Goal: Information Seeking & Learning: Learn about a topic

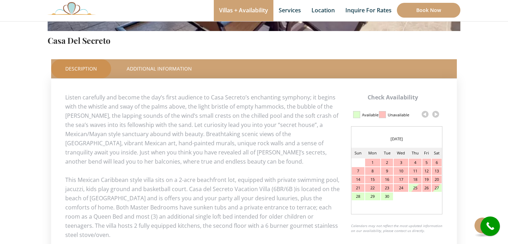
scroll to position [290, 0]
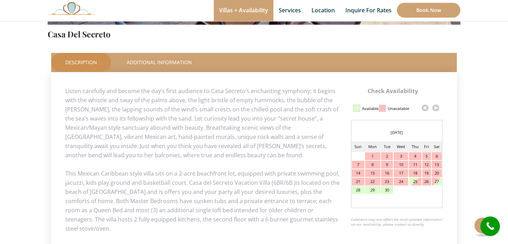
click at [435, 108] on link at bounding box center [435, 108] width 11 height 11
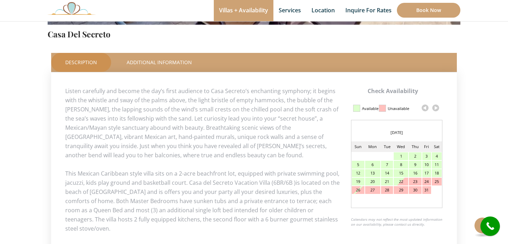
click at [435, 108] on link at bounding box center [435, 108] width 11 height 11
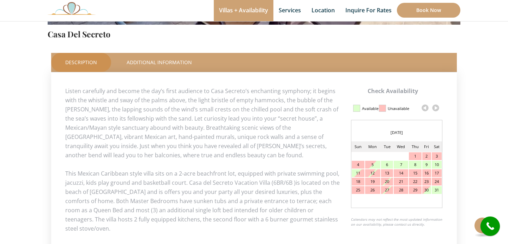
click at [435, 108] on link at bounding box center [435, 108] width 11 height 11
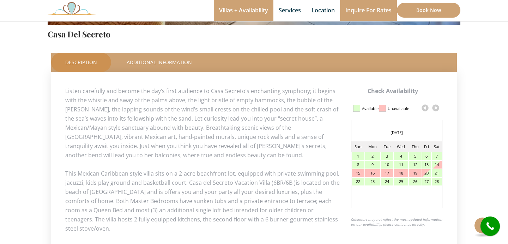
scroll to position [124, 0]
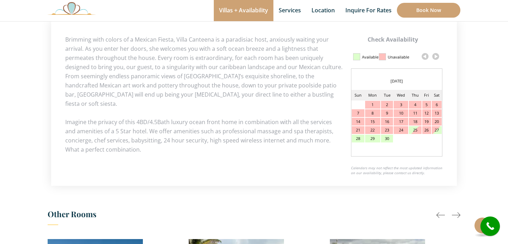
scroll to position [343, 0]
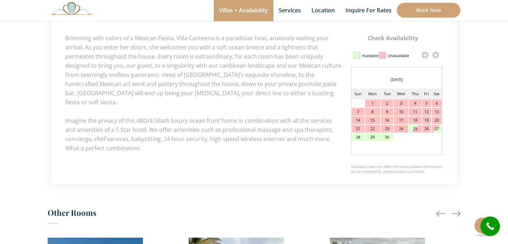
click at [437, 54] on link at bounding box center [435, 55] width 11 height 11
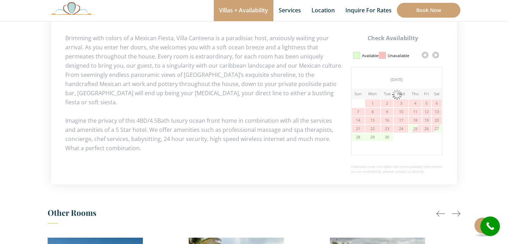
click at [437, 54] on link at bounding box center [435, 55] width 11 height 11
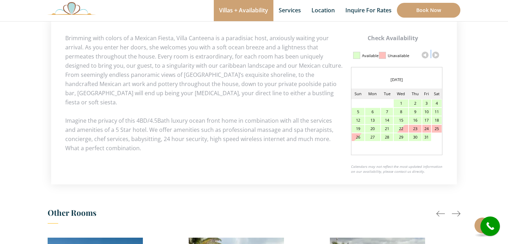
click at [437, 54] on link at bounding box center [435, 55] width 11 height 11
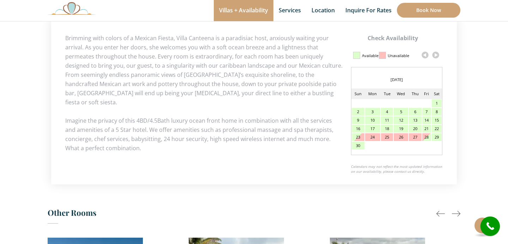
click at [437, 54] on link at bounding box center [435, 55] width 11 height 11
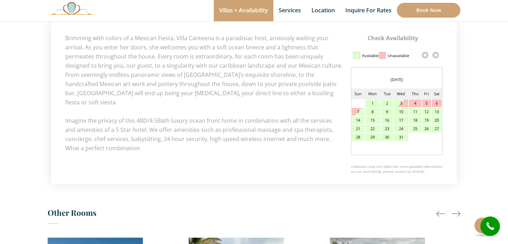
click at [437, 54] on link at bounding box center [435, 55] width 11 height 11
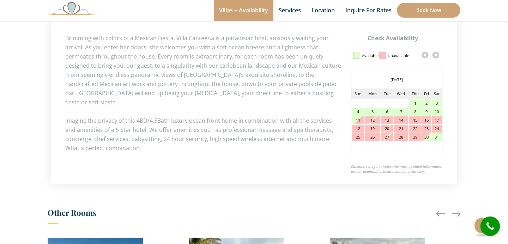
click at [437, 54] on link at bounding box center [435, 55] width 11 height 11
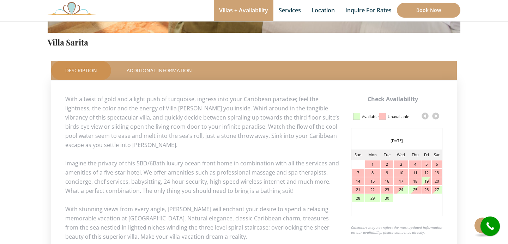
scroll to position [283, 0]
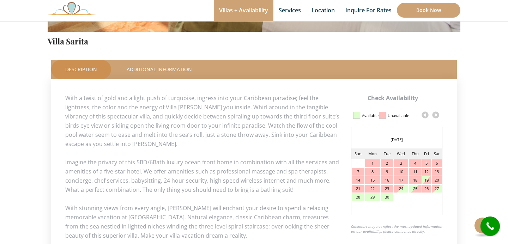
click at [438, 115] on link at bounding box center [435, 115] width 11 height 11
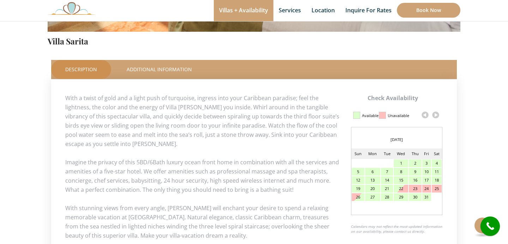
click at [438, 115] on link at bounding box center [435, 115] width 11 height 11
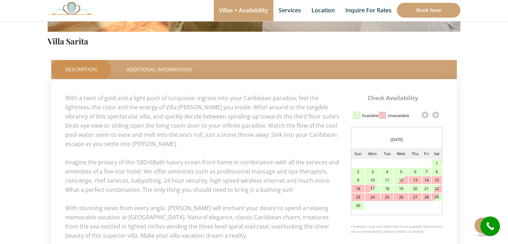
click at [438, 115] on link at bounding box center [435, 115] width 11 height 11
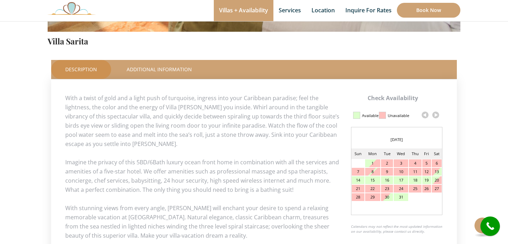
click at [438, 115] on link at bounding box center [435, 115] width 11 height 11
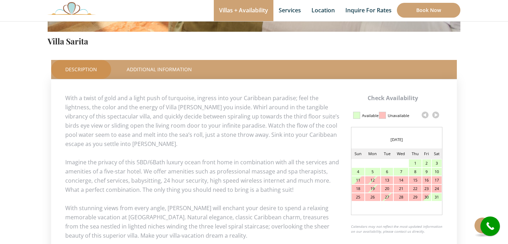
click at [438, 115] on link at bounding box center [435, 115] width 11 height 11
